Goal: Information Seeking & Learning: Learn about a topic

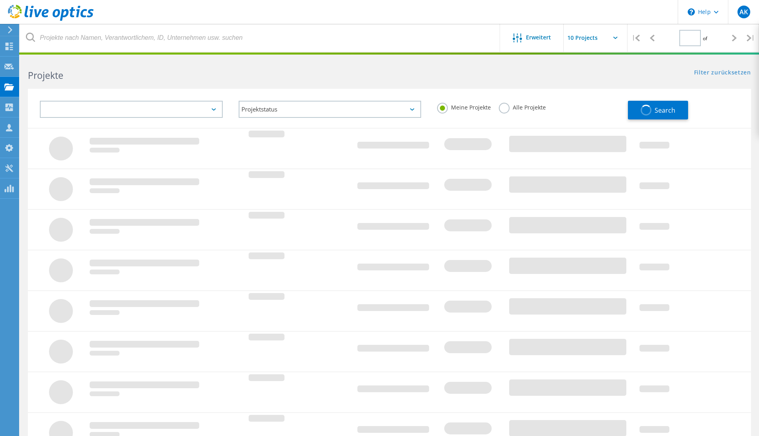
type input "1"
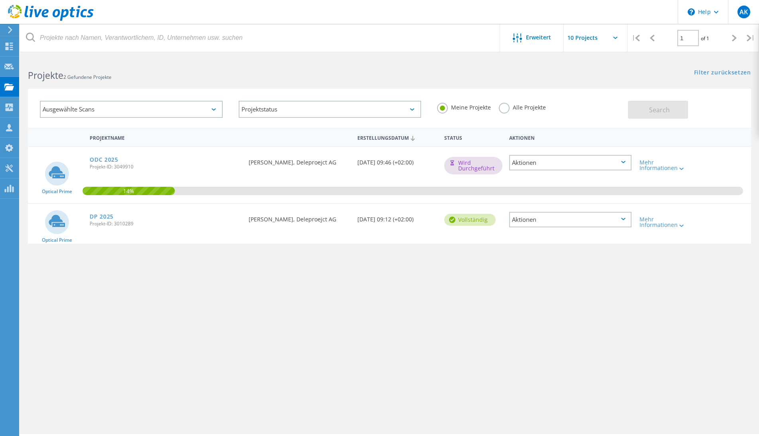
click at [102, 155] on div "ODC 2025 Projekt-ID: 3049910" at bounding box center [165, 162] width 159 height 30
click at [102, 157] on link "ODC 2025" at bounding box center [104, 160] width 29 height 6
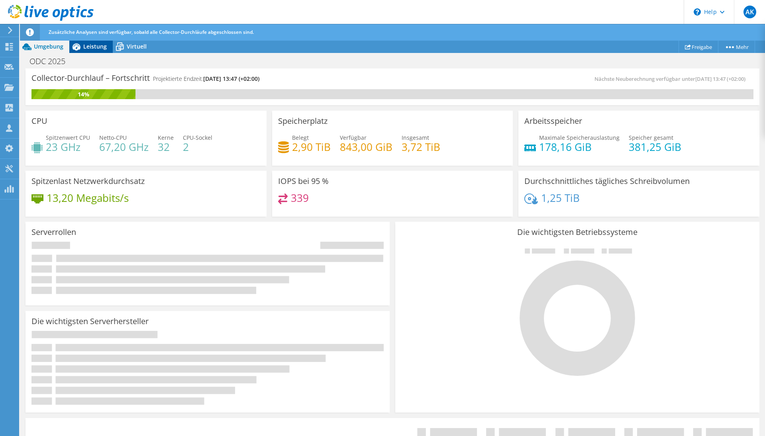
click at [98, 48] on span "Leistung" at bounding box center [95, 47] width 24 height 8
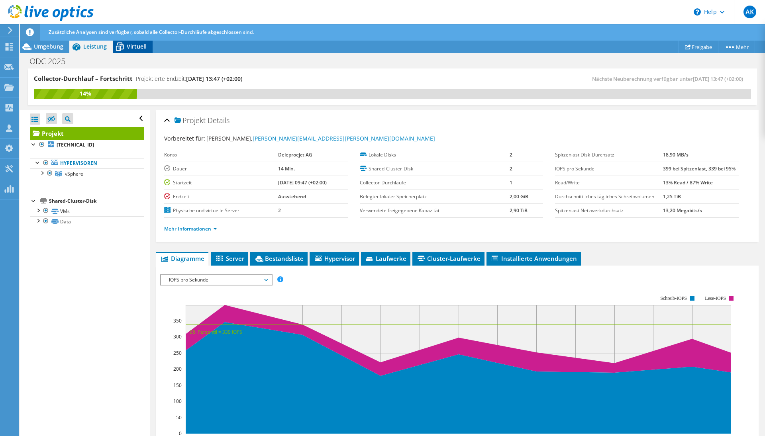
click at [129, 48] on span "Virtuell" at bounding box center [137, 47] width 20 height 8
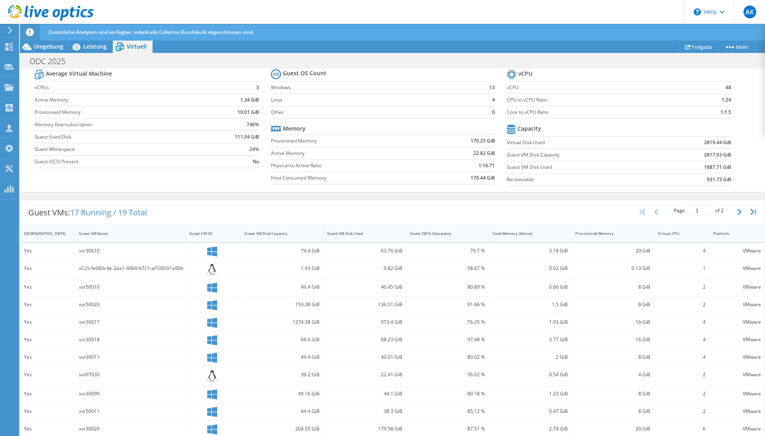
scroll to position [69, 0]
click at [92, 46] on span "Leistung" at bounding box center [95, 47] width 24 height 8
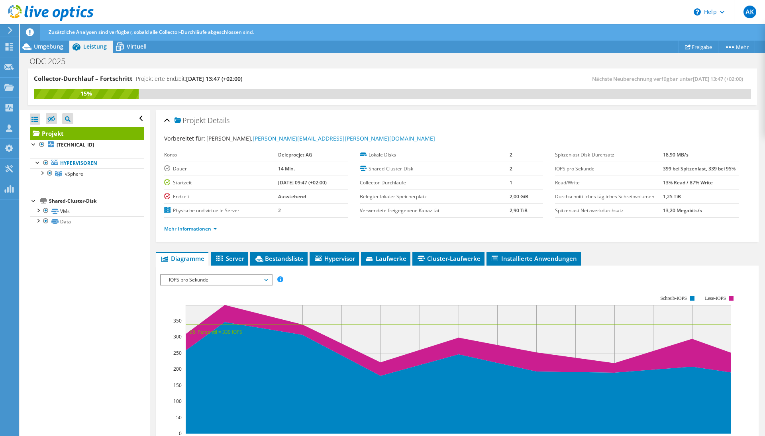
click at [240, 281] on span "IOPS pro Sekunde" at bounding box center [216, 280] width 102 height 10
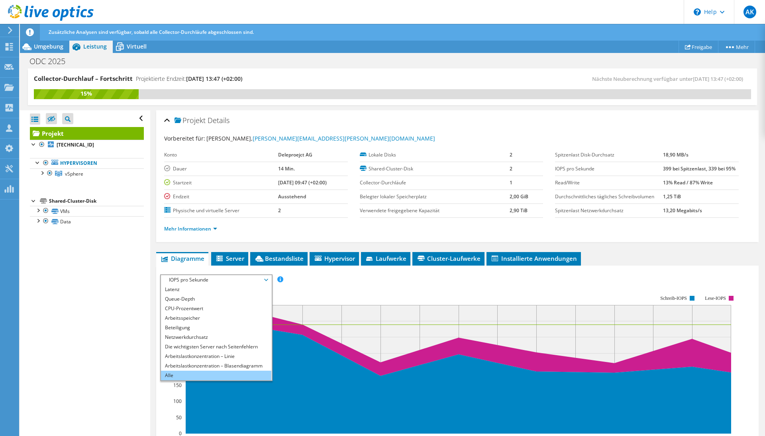
scroll to position [29, 0]
click at [216, 377] on li "Alle" at bounding box center [216, 376] width 110 height 10
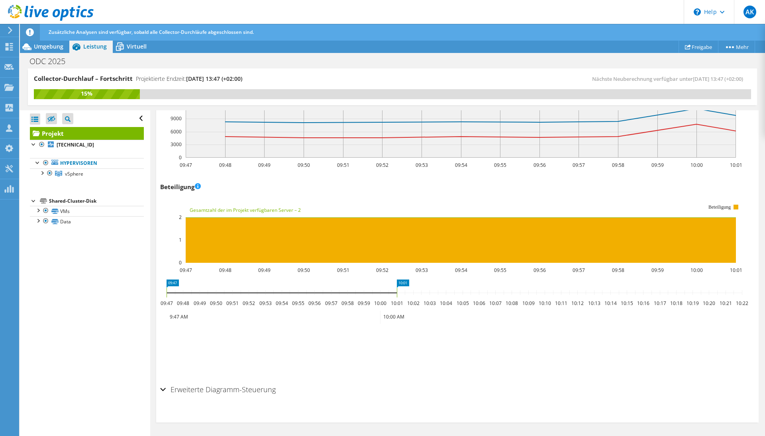
scroll to position [946, 0]
click at [81, 202] on div "Shared-Cluster-Disk" at bounding box center [96, 201] width 95 height 10
click at [81, 208] on link "VMs" at bounding box center [87, 211] width 114 height 10
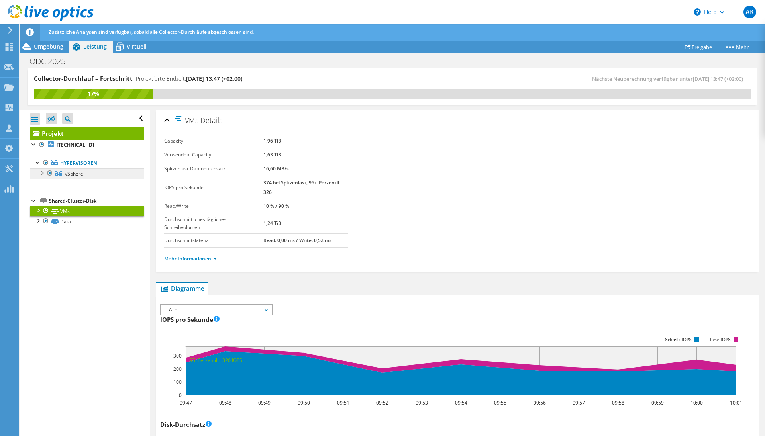
scroll to position [0, 0]
click at [126, 48] on icon at bounding box center [120, 47] width 14 height 14
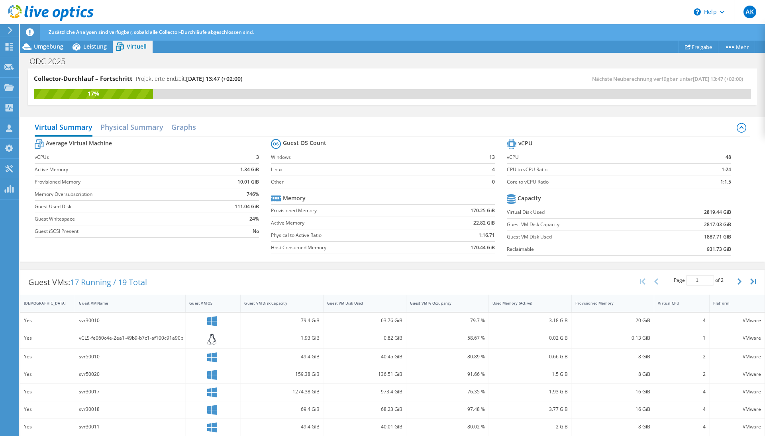
scroll to position [0, 0]
click at [143, 128] on h2 "Physical Summary" at bounding box center [131, 128] width 63 height 18
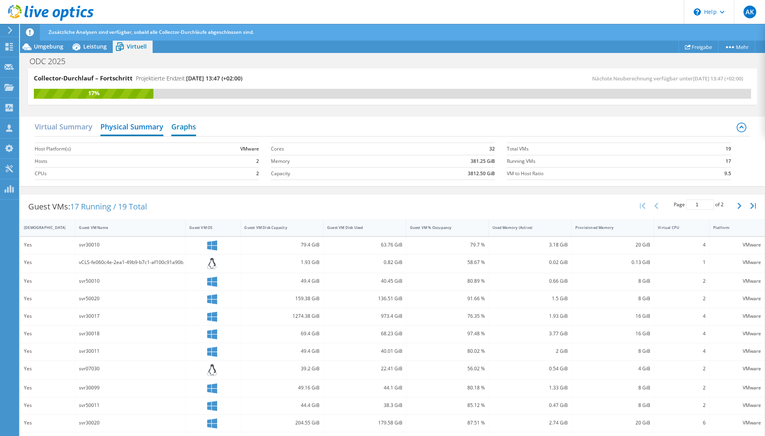
click at [189, 130] on h2 "Graphs" at bounding box center [183, 128] width 25 height 18
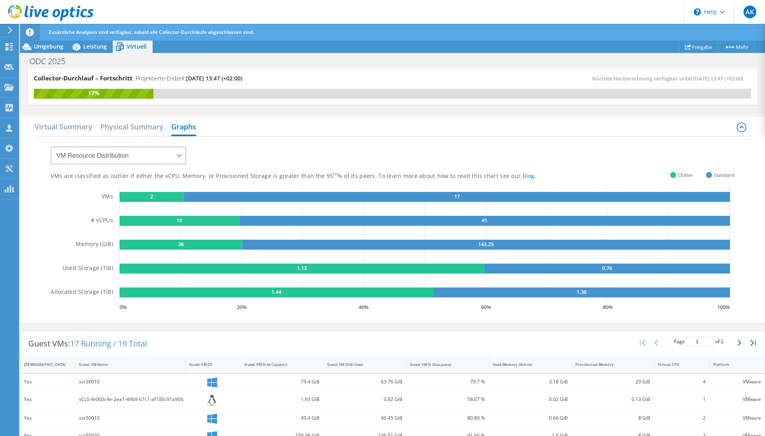
click at [151, 199] on text "2" at bounding box center [151, 196] width 3 height 7
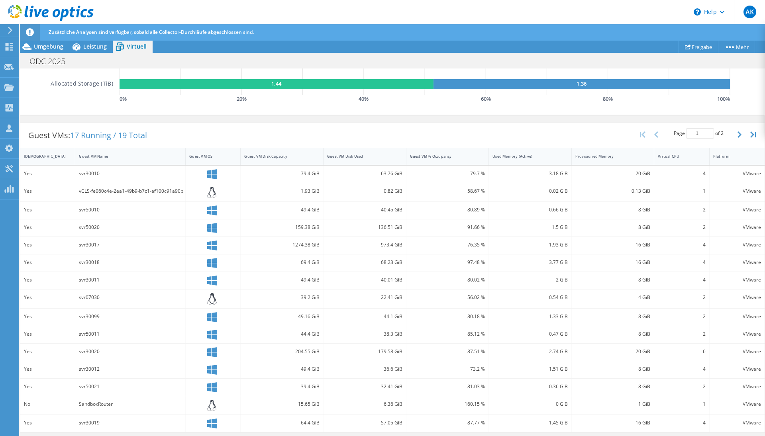
scroll to position [209, 0]
click at [353, 158] on div "Guest VM Disk Used" at bounding box center [360, 156] width 66 height 5
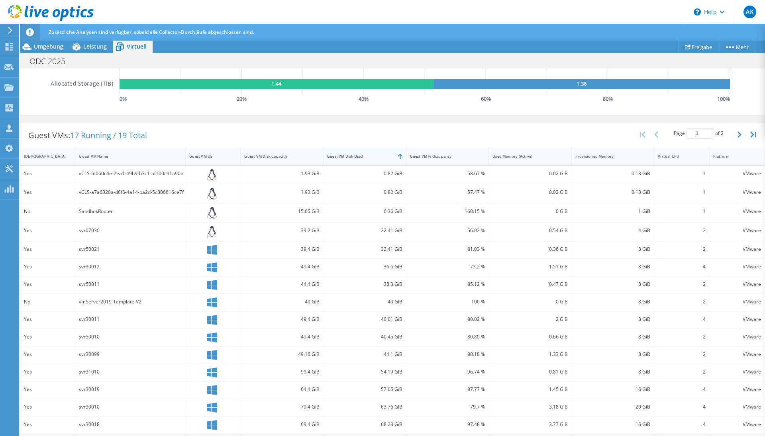
click at [353, 158] on div "Guest VM Disk Used" at bounding box center [360, 156] width 66 height 5
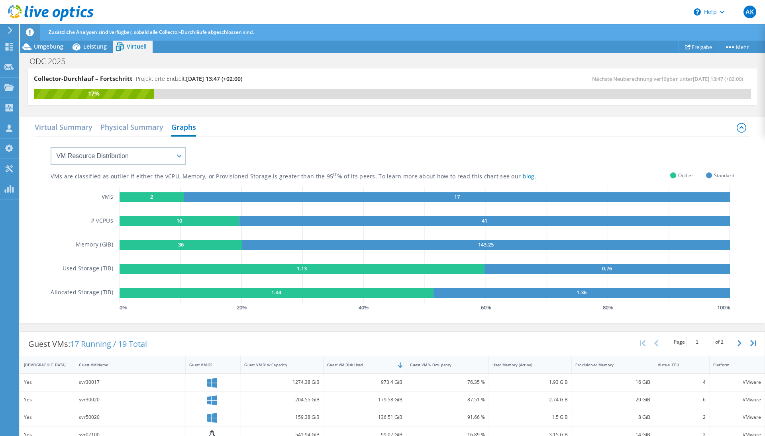
scroll to position [0, 0]
